Goal: Check status: Check status

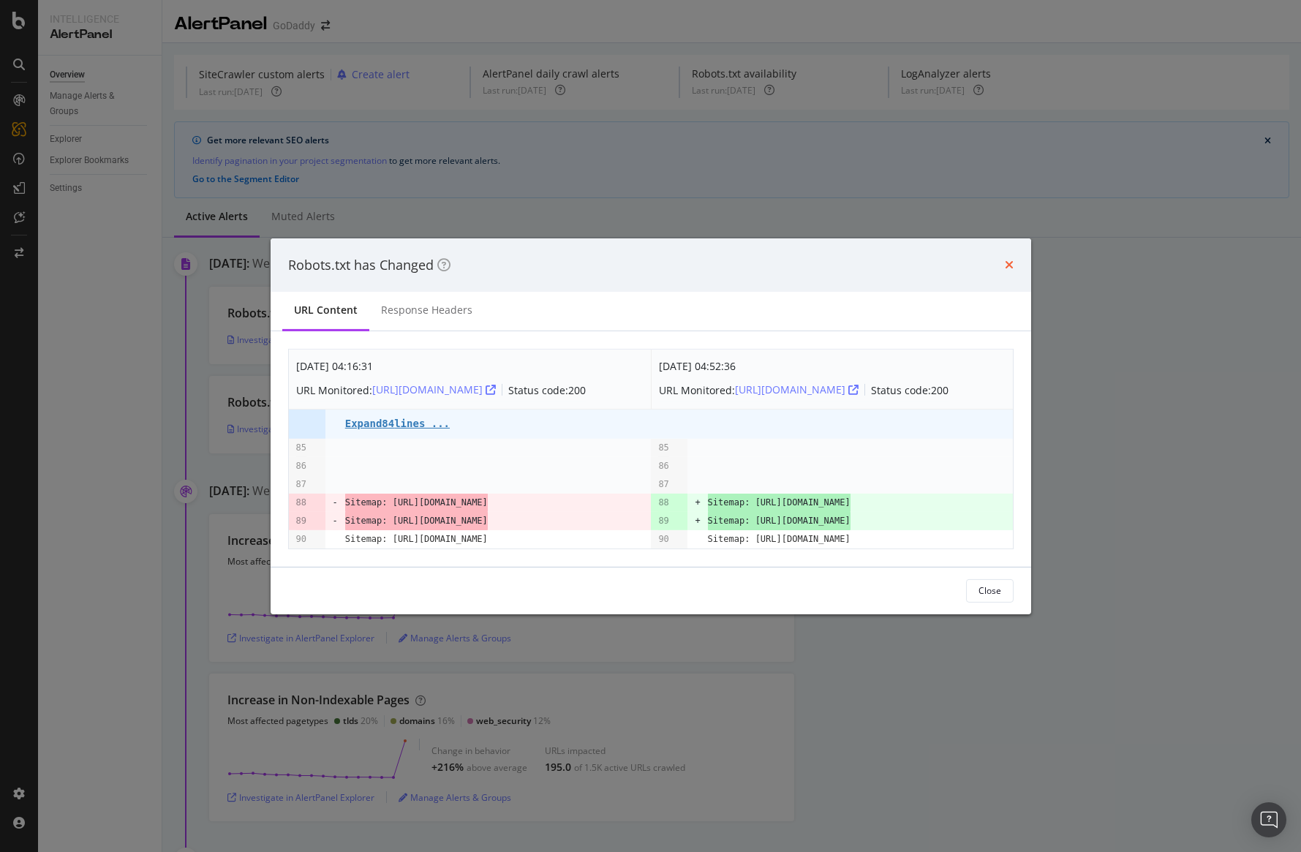
click at [1007, 259] on icon "times" at bounding box center [1009, 265] width 9 height 12
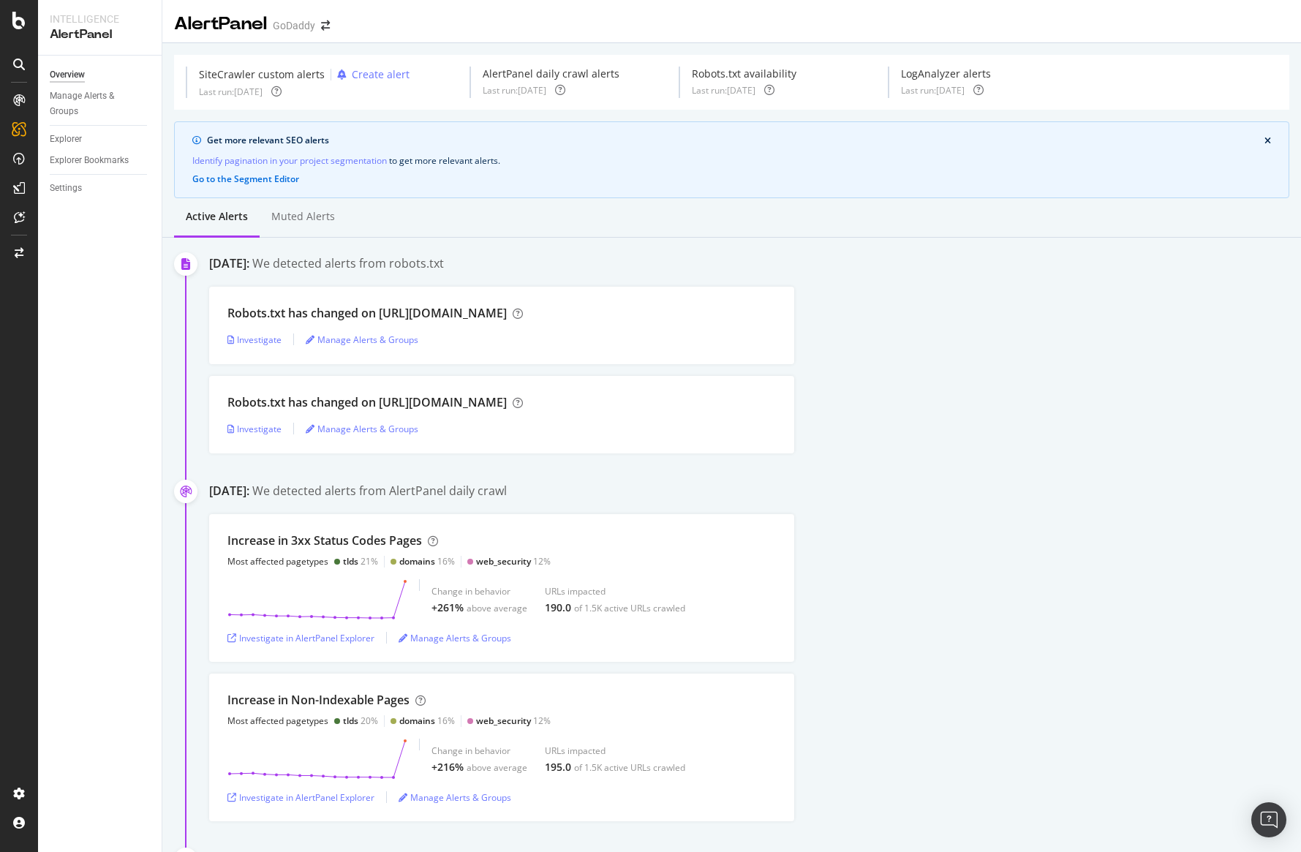
click at [936, 348] on div "Robots.txt has changed on [URL][DOMAIN_NAME] Investigate Manage Alerts & Groups" at bounding box center [755, 326] width 1092 height 78
click at [63, 189] on div "LogAnalyzer" at bounding box center [82, 191] width 57 height 15
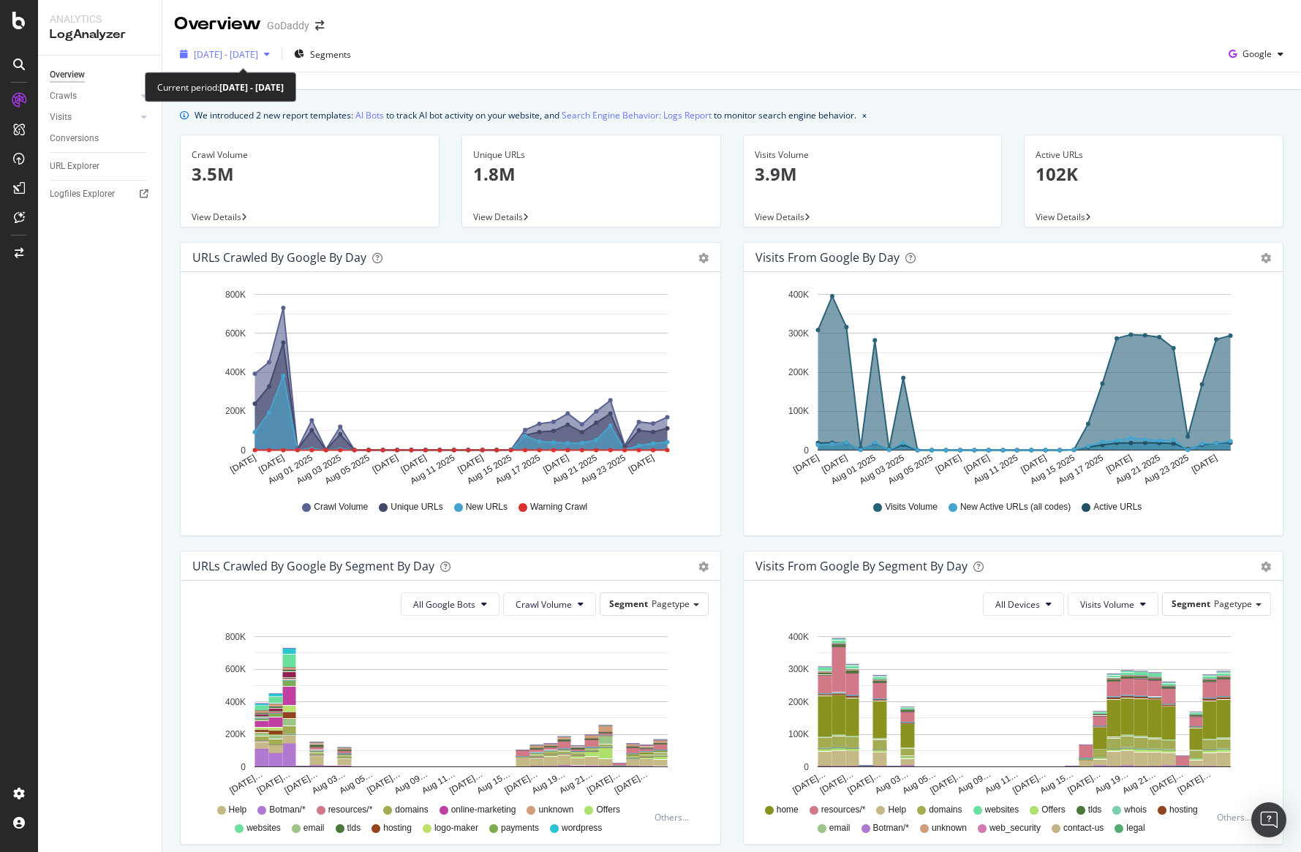
click at [258, 56] on span "[DATE] - [DATE]" at bounding box center [226, 54] width 64 height 12
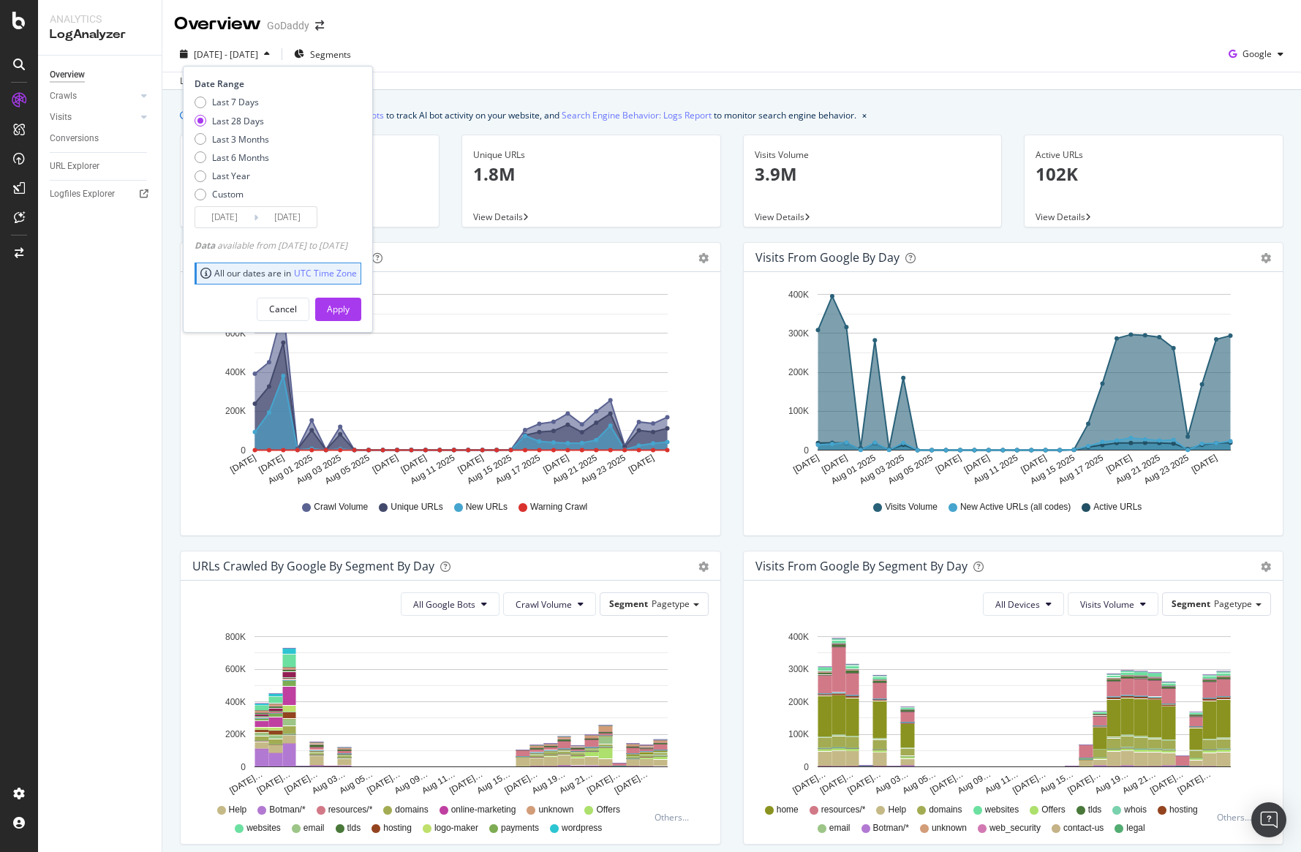
click at [244, 146] on div "Last 7 Days Last 28 Days Last 3 Months Last 6 Months Last Year Custom" at bounding box center [232, 151] width 75 height 110
click at [251, 142] on div "Last 3 Months" at bounding box center [240, 139] width 57 height 12
type input "[DATE]"
click at [350, 302] on div "Apply" at bounding box center [338, 309] width 23 height 22
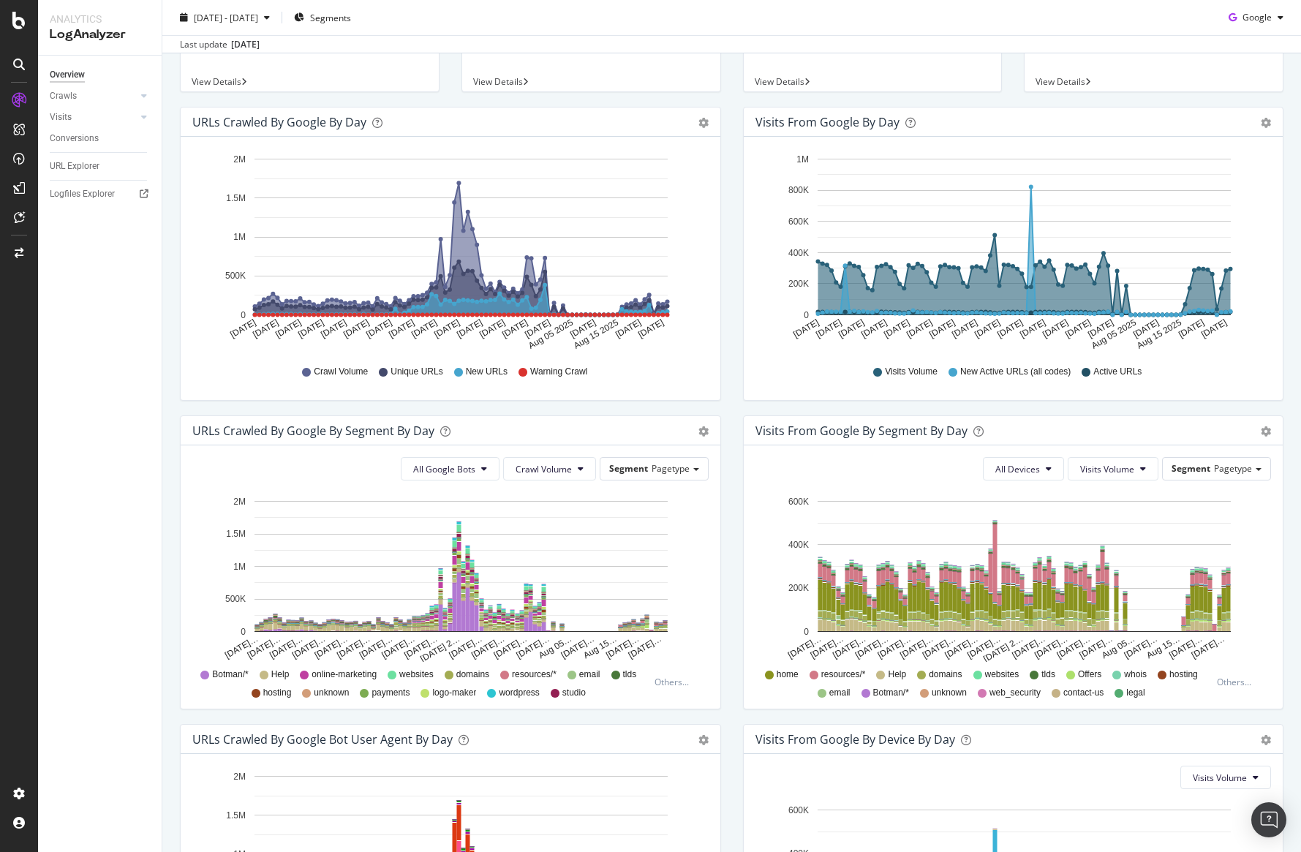
scroll to position [239, 0]
